Goal: Ask a question

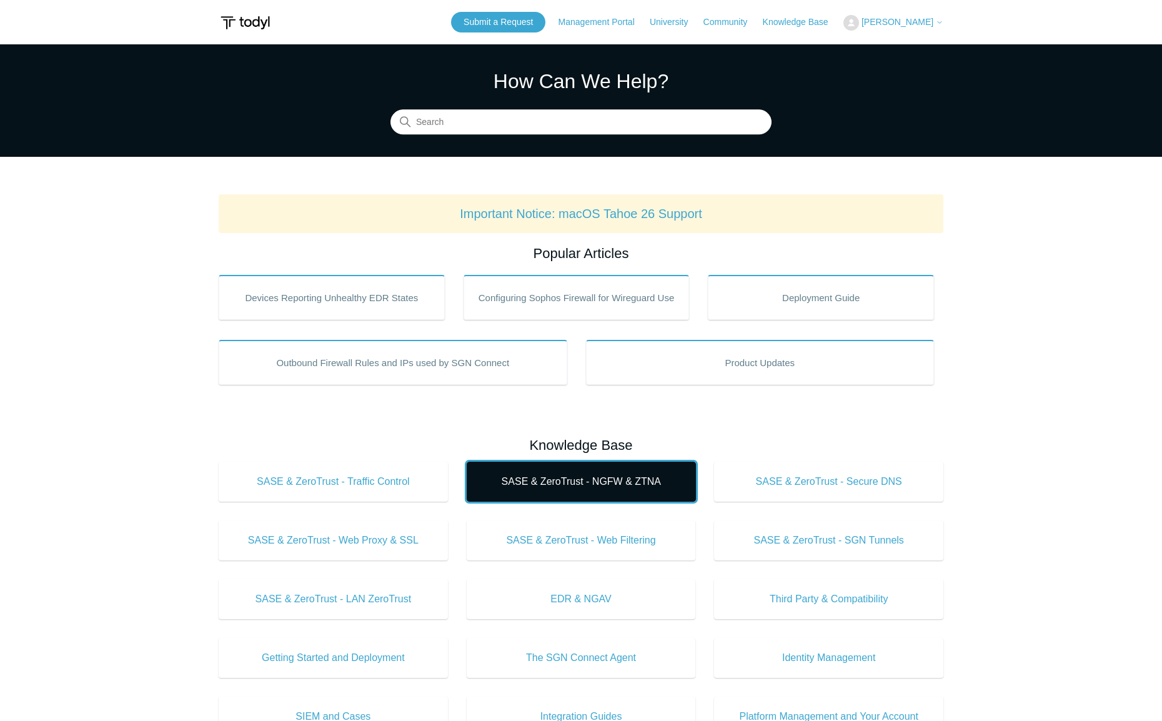
click at [566, 482] on span "SASE & ZeroTrust - NGFW & ZTNA" at bounding box center [581, 481] width 192 height 15
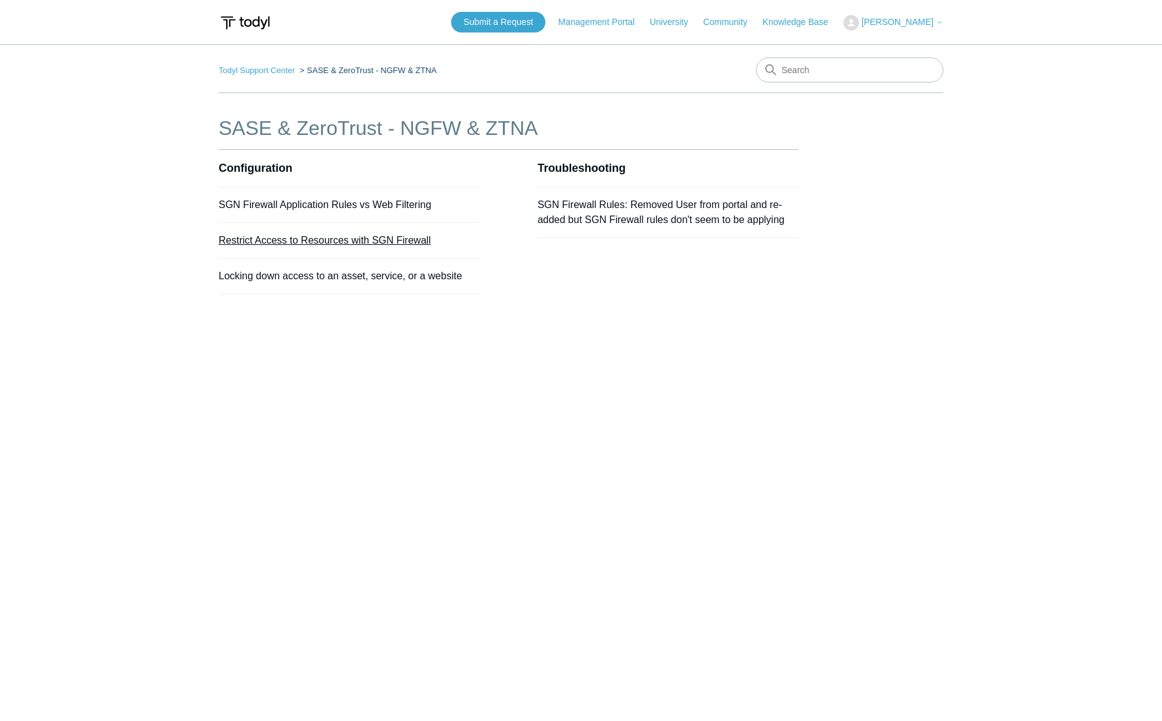
click at [312, 239] on link "Restrict Access to Resources with SGN Firewall" at bounding box center [325, 240] width 212 height 11
click at [245, 277] on link "Locking down access to an asset, service, or a website" at bounding box center [341, 275] width 244 height 11
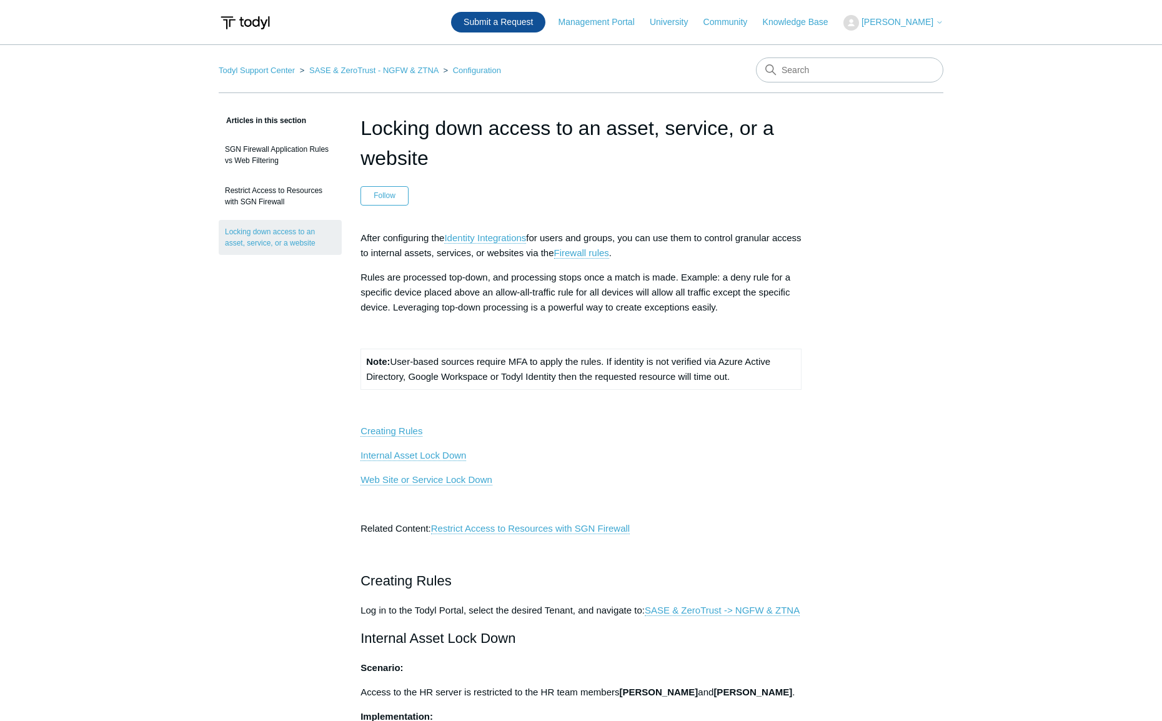
click at [515, 26] on link "Submit a Request" at bounding box center [498, 22] width 94 height 21
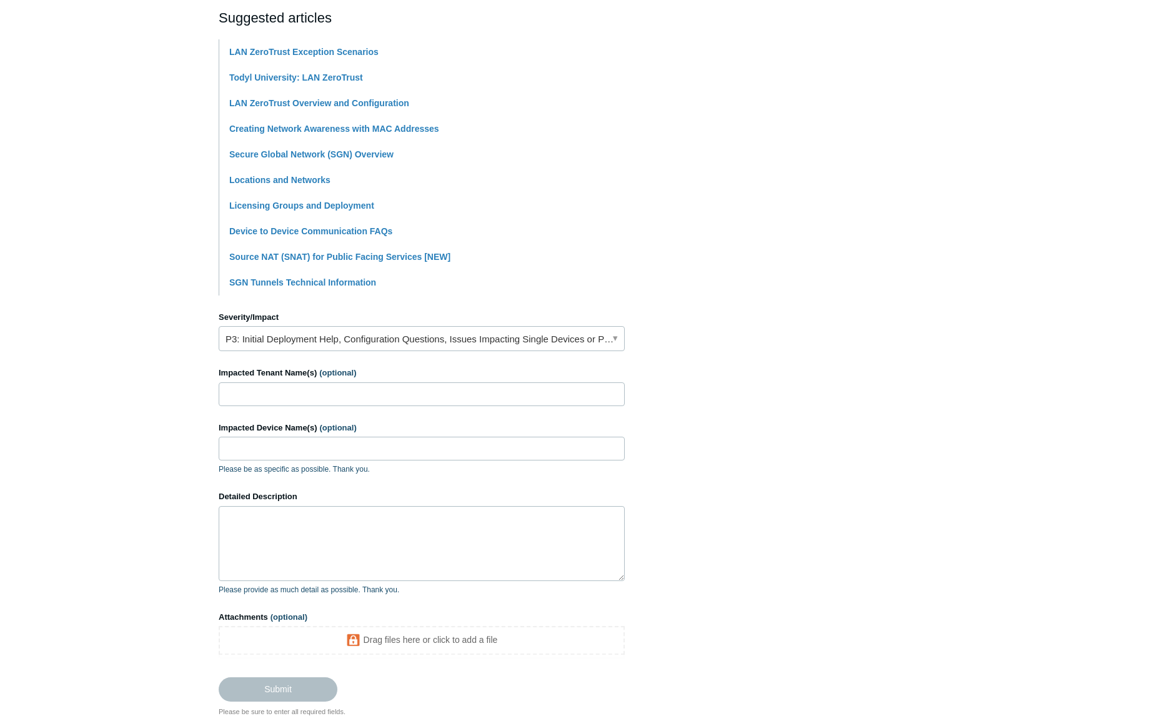
scroll to position [312, 0]
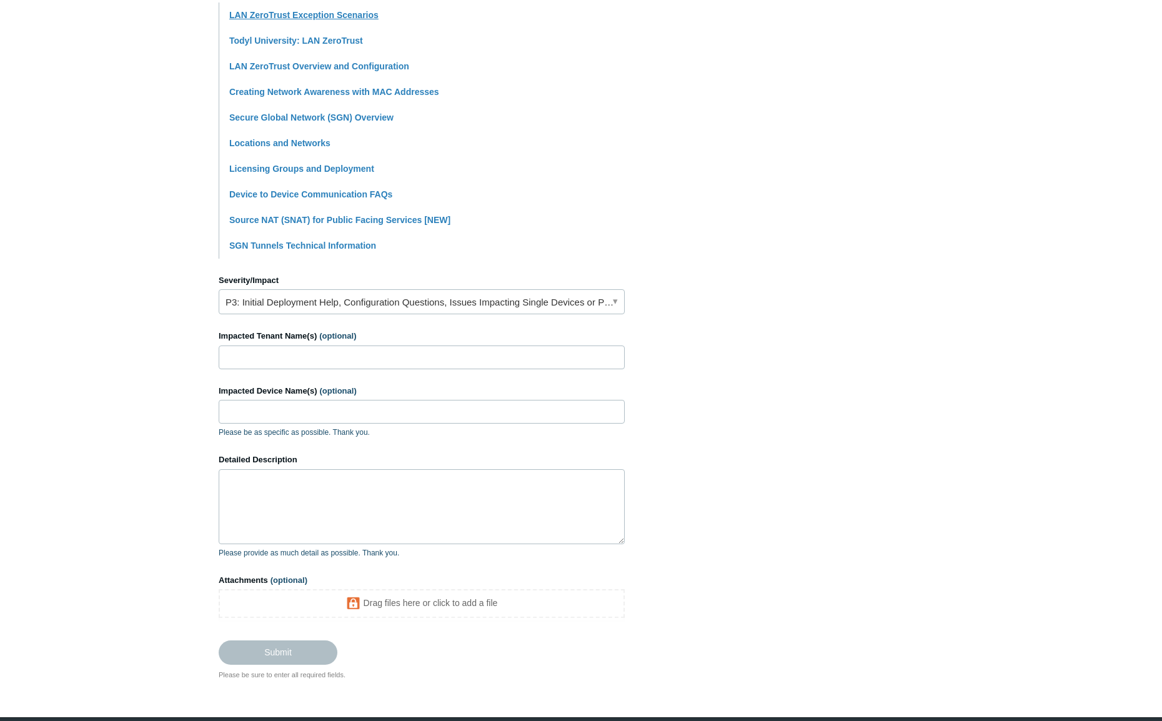
type input "LAN ZeroTrust query"
click at [295, 14] on link "LAN ZeroTrust Exception Scenarios" at bounding box center [303, 15] width 149 height 10
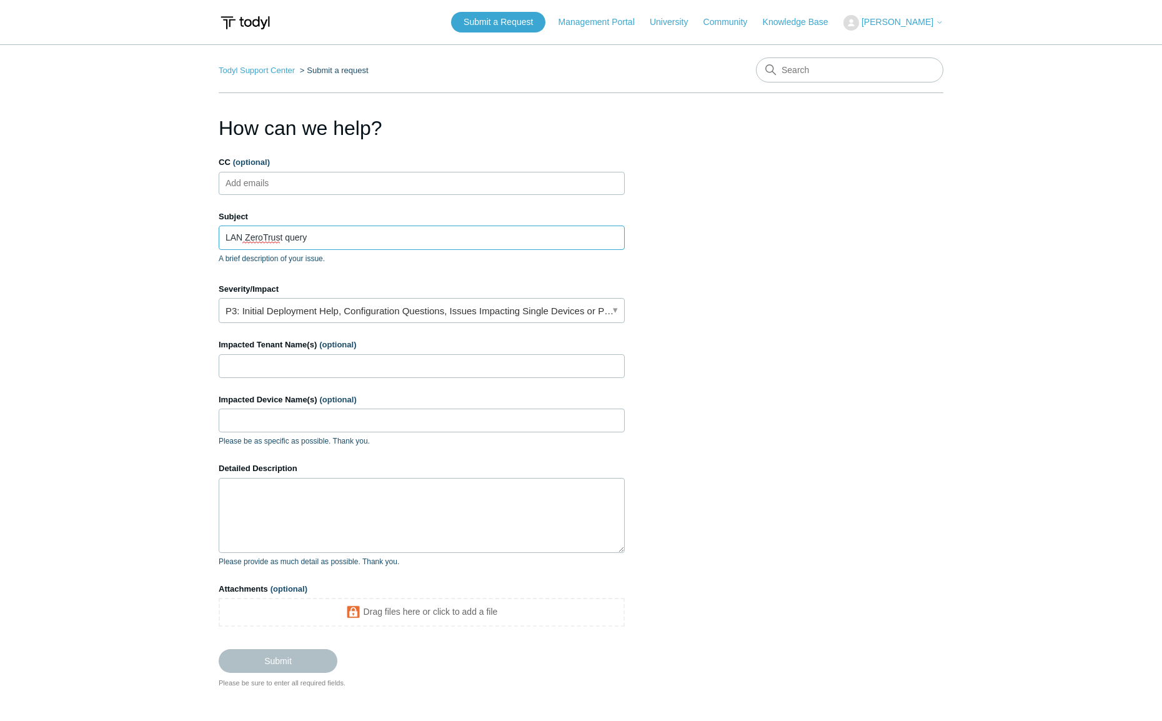
click at [330, 239] on input "LAN ZeroTrust query" at bounding box center [422, 237] width 406 height 24
type input "LAN ZeroTrust query"
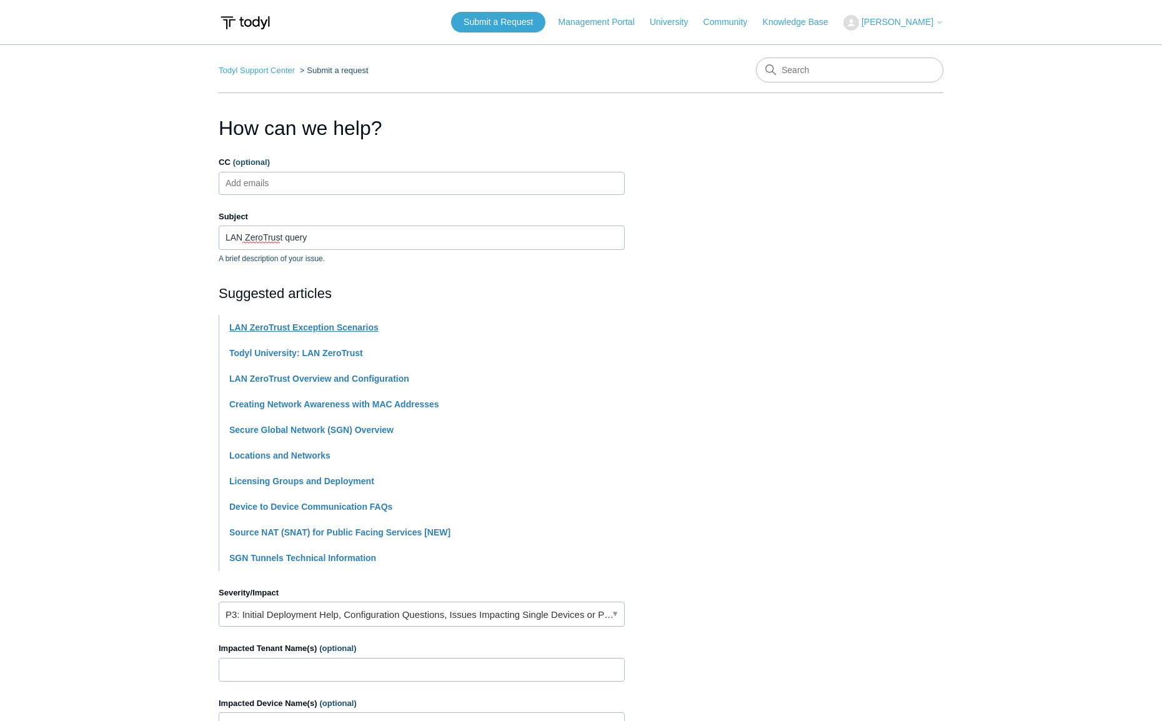
click at [345, 328] on link "LAN ZeroTrust Exception Scenarios" at bounding box center [303, 327] width 149 height 10
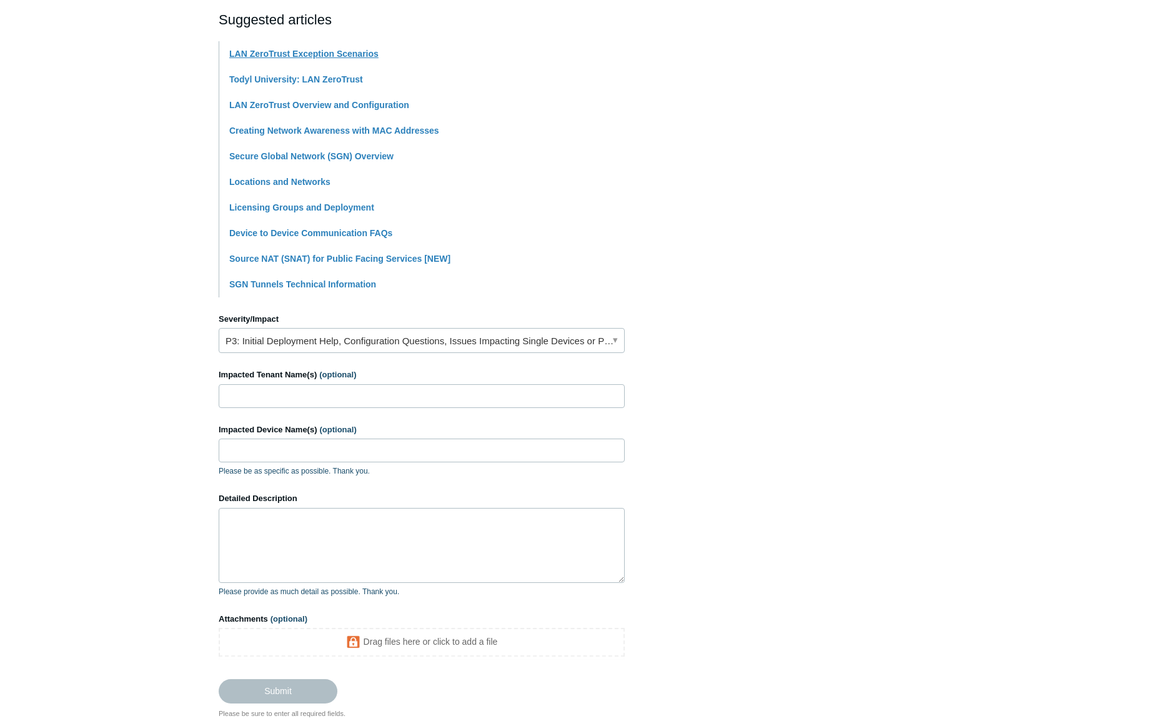
scroll to position [312, 0]
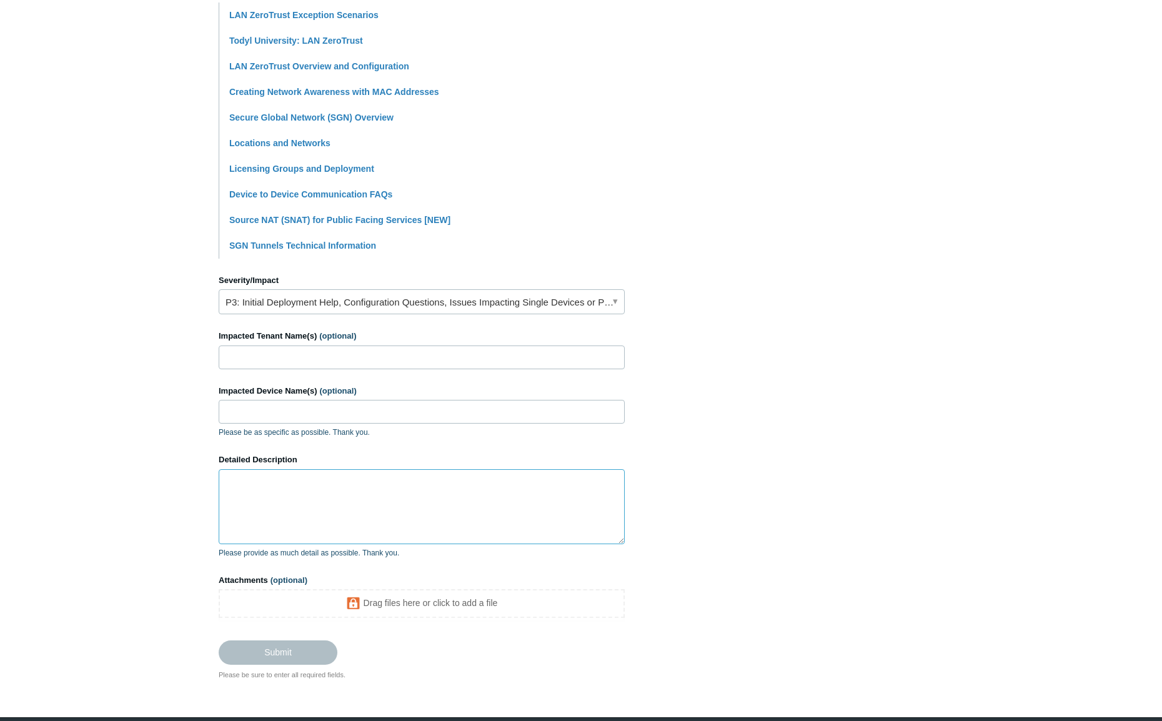
click at [277, 480] on textarea "Detailed Description" at bounding box center [422, 506] width 406 height 75
paste textarea "We are rolling out LAN ZeroTrust to our endpoints. I’m adding them a few at a t…"
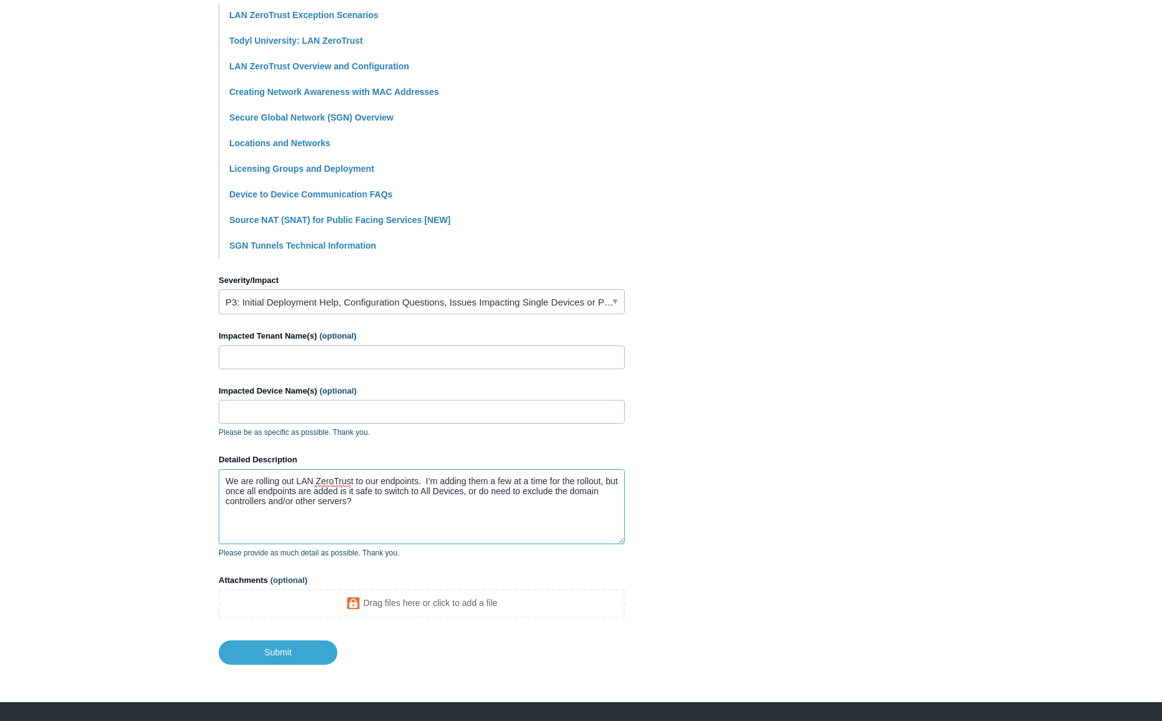
type textarea "We are rolling out LAN ZeroTrust to our endpoints. I’m adding them a few at a t…"
drag, startPoint x: 268, startPoint y: 358, endPoint x: 275, endPoint y: 358, distance: 7.5
click at [271, 358] on input "Impacted Tenant Name(s) (optional)" at bounding box center [422, 357] width 406 height 24
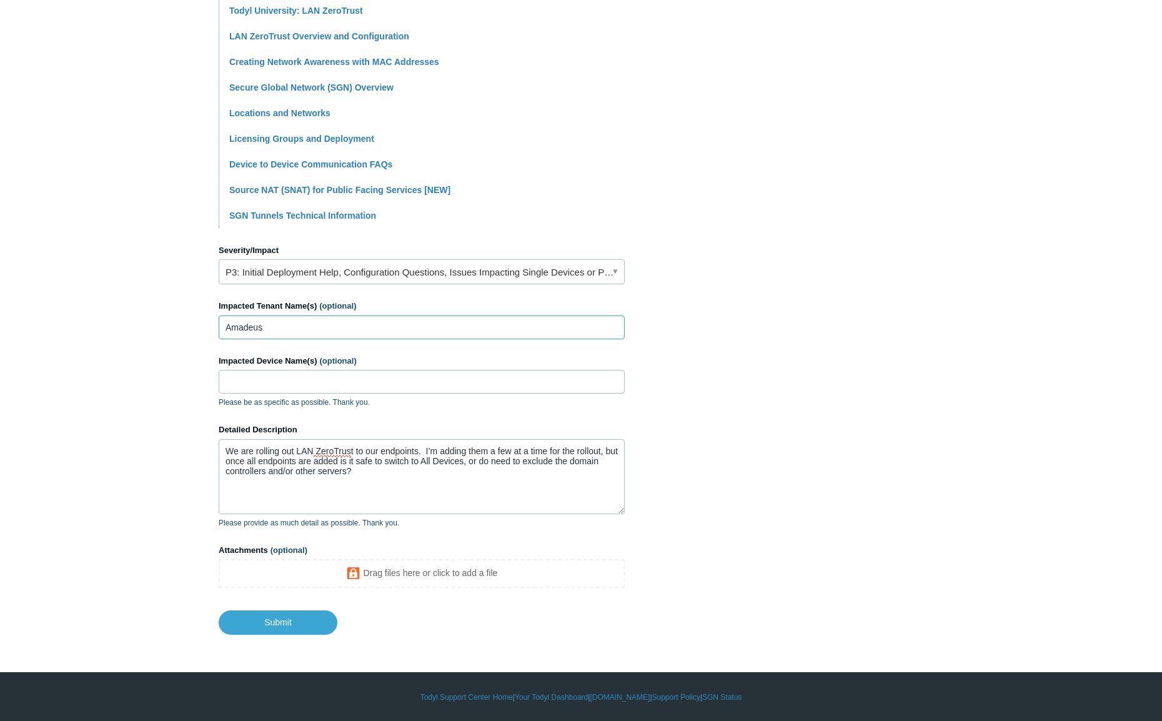
scroll to position [343, 0]
type input "Amadeus"
click at [276, 624] on input "Submit" at bounding box center [278, 621] width 119 height 25
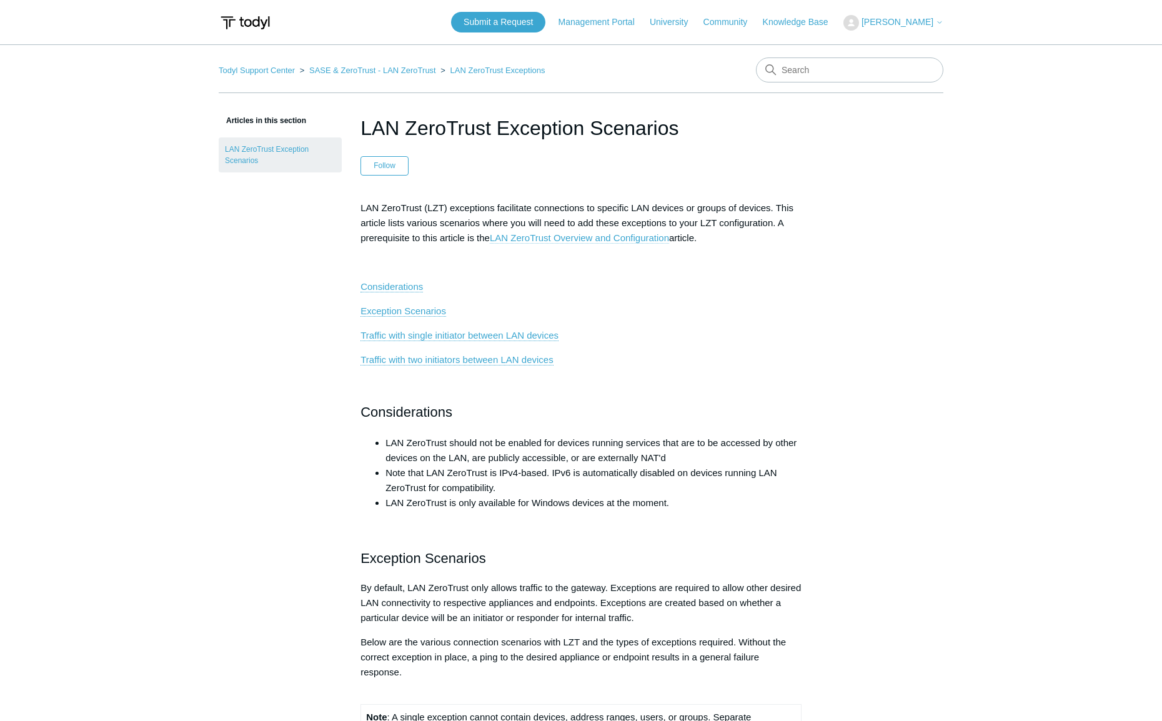
click at [607, 240] on link "LAN ZeroTrust Overview and Configuration" at bounding box center [579, 237] width 179 height 11
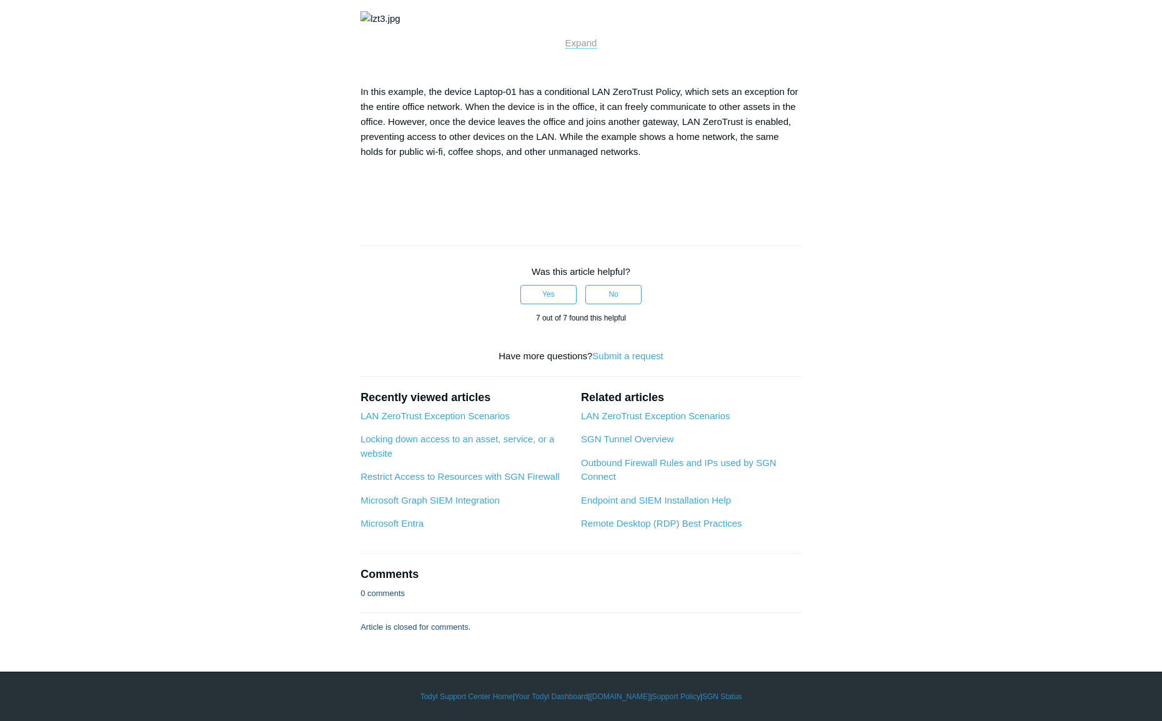
scroll to position [1998, 0]
